Goal: Task Accomplishment & Management: Manage account settings

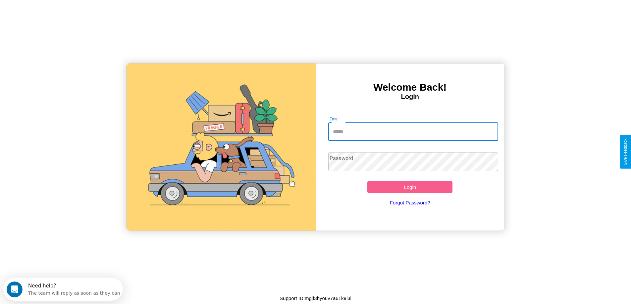
click at [413, 132] on input "Email" at bounding box center [413, 131] width 170 height 19
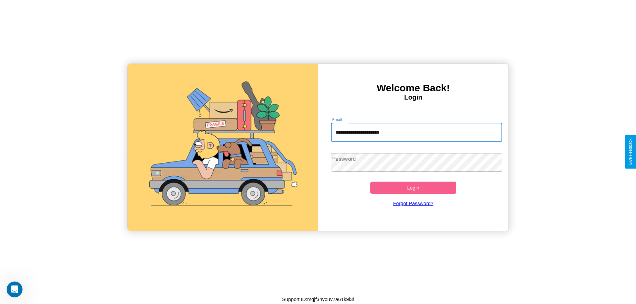
type input "**********"
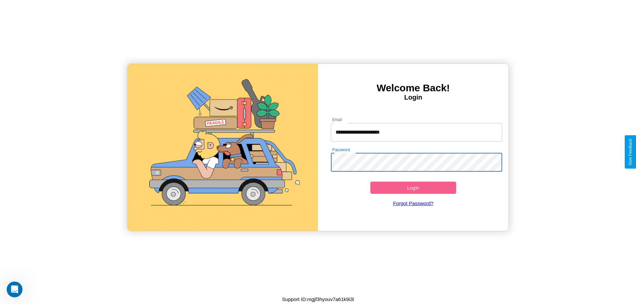
click at [413, 188] on button "Login" at bounding box center [413, 188] width 86 height 12
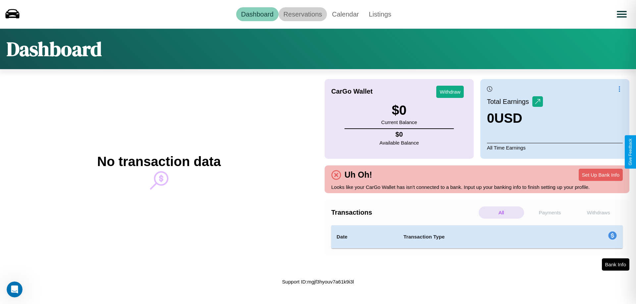
click at [302, 14] on link "Reservations" at bounding box center [302, 14] width 49 height 14
